Goal: Transaction & Acquisition: Obtain resource

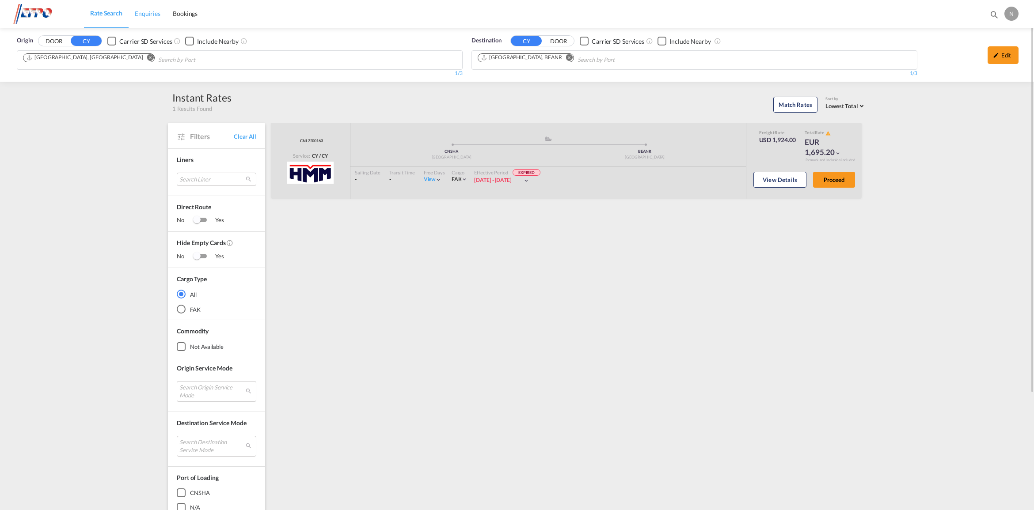
click at [140, 10] on span "Enquiries" at bounding box center [148, 14] width 26 height 8
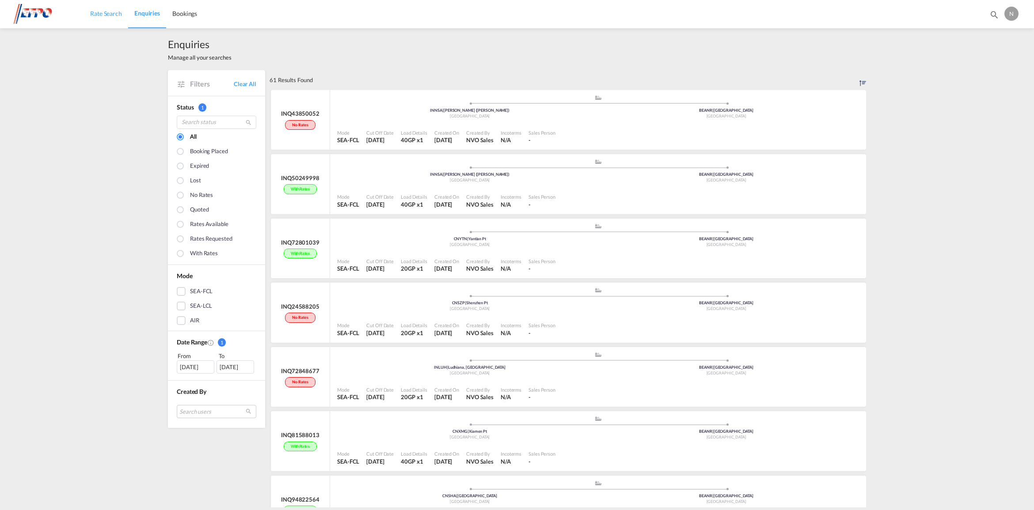
click at [106, 13] on span "Rate Search" at bounding box center [106, 14] width 32 height 8
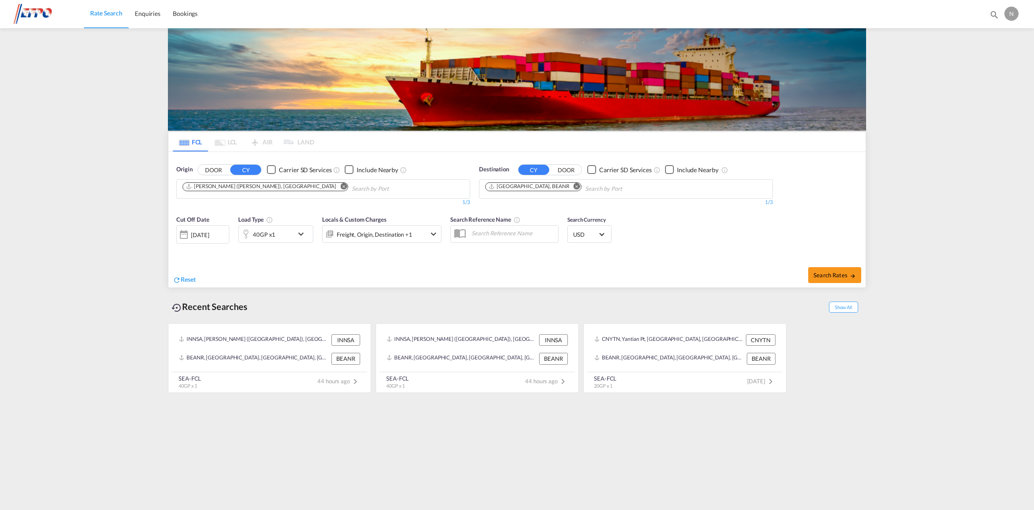
click at [340, 188] on md-icon "Remove" at bounding box center [343, 186] width 7 height 7
click at [265, 190] on body "Rate Search Enquiries Bookings Rate Search Enquiries Bookings" at bounding box center [517, 255] width 1034 height 510
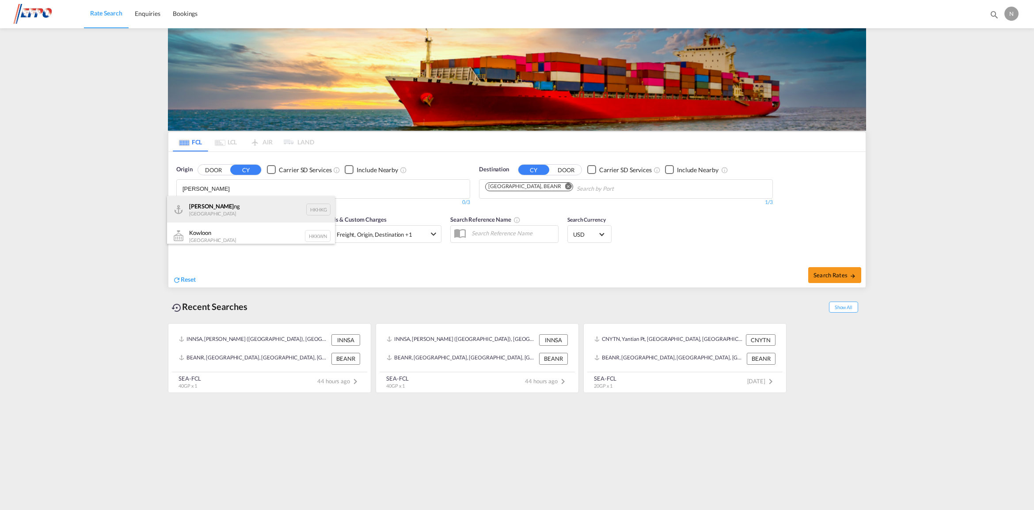
type input "[PERSON_NAME]"
click at [244, 206] on div "Hong Ko ng Hong Kong HKHKG" at bounding box center [251, 209] width 168 height 27
click at [209, 233] on div "[DATE]" at bounding box center [200, 235] width 18 height 8
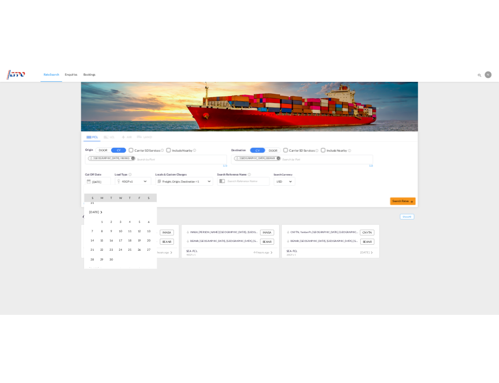
scroll to position [110, 0]
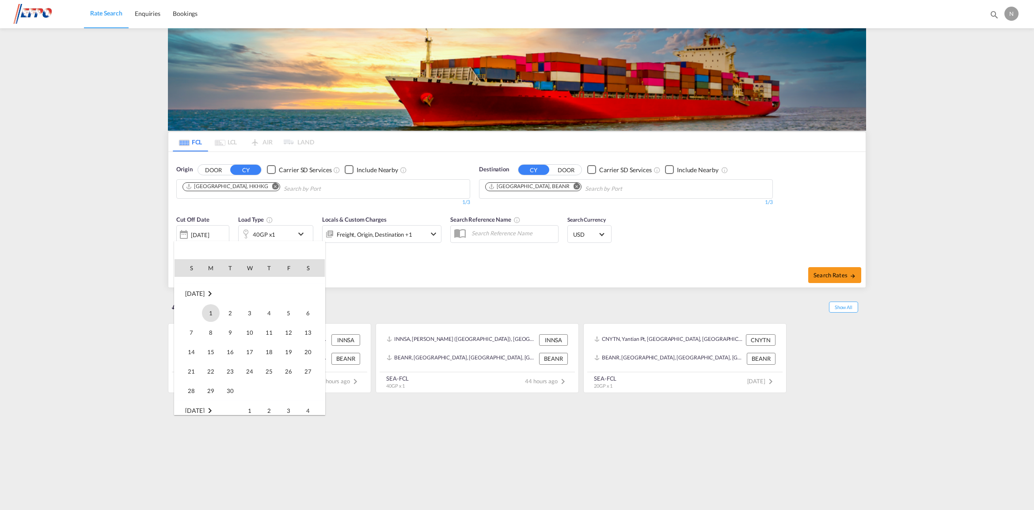
click at [206, 316] on span "1" at bounding box center [211, 313] width 18 height 18
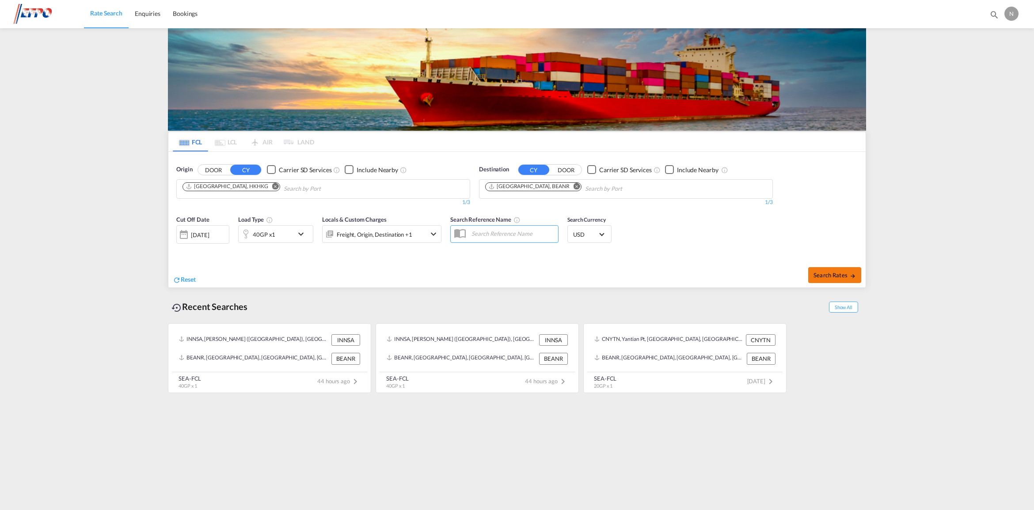
click at [836, 278] on span "Search Rates" at bounding box center [834, 275] width 42 height 7
type input "HKHKG to BEANR / [DATE]"
